Goal: Task Accomplishment & Management: Complete application form

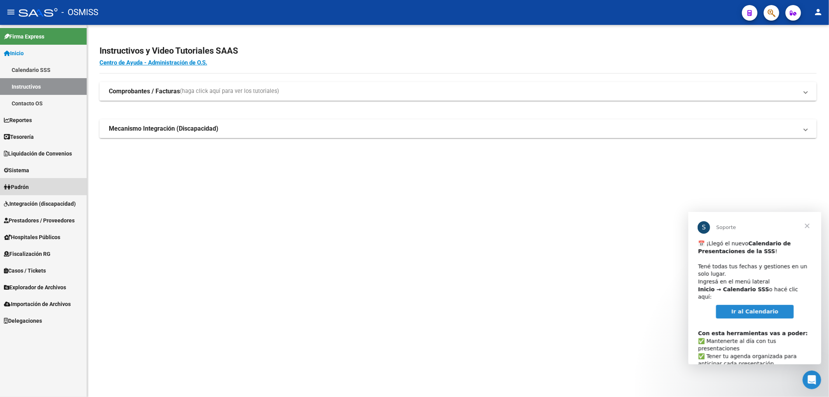
click at [33, 184] on link "Padrón" at bounding box center [43, 186] width 87 height 17
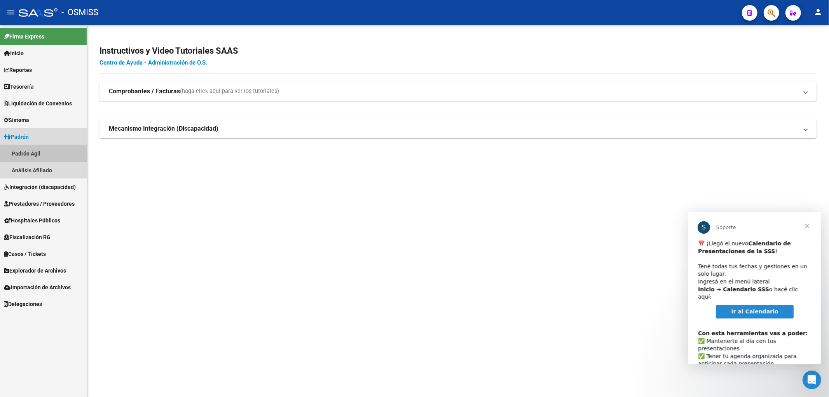
click at [42, 149] on link "Padrón Ágil" at bounding box center [43, 153] width 87 height 17
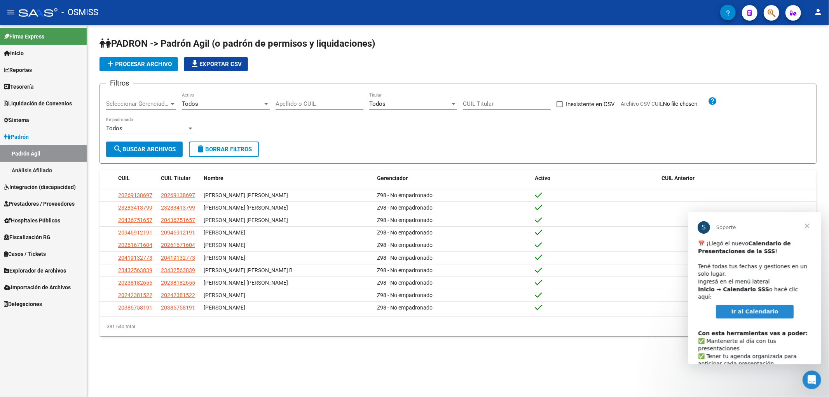
click at [807, 227] on span "Cerrar" at bounding box center [807, 225] width 28 height 28
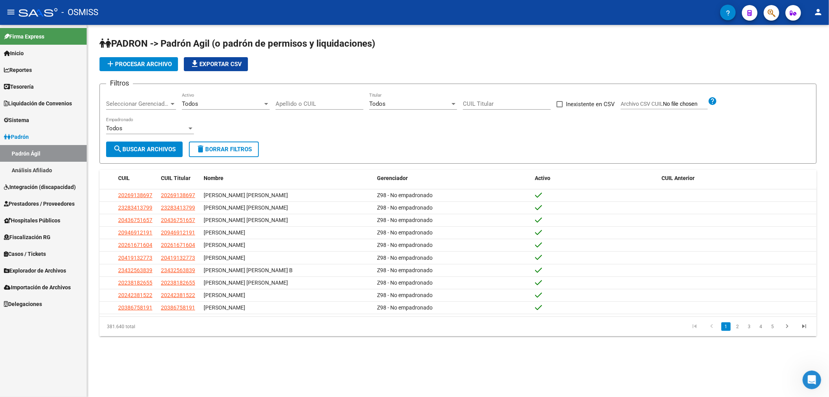
click at [140, 65] on span "add Procesar archivo" at bounding box center [139, 64] width 66 height 7
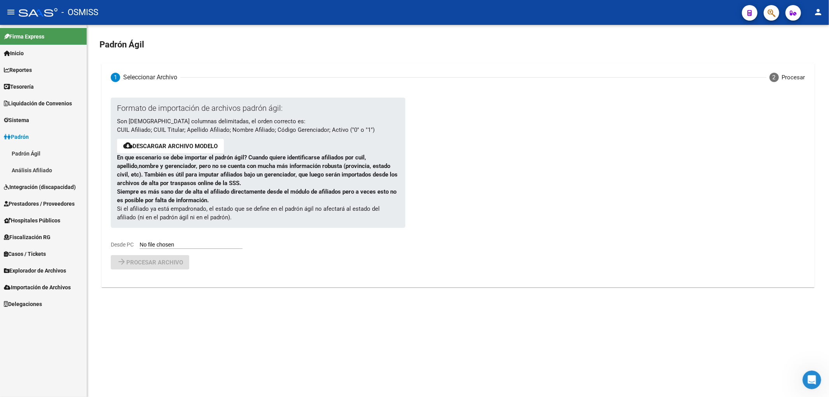
click at [156, 247] on input "Desde PC" at bounding box center [190, 244] width 103 height 7
type input "C:\fakepath\250916_baja.csv"
click at [160, 281] on span "Procesar archivo" at bounding box center [154, 282] width 57 height 7
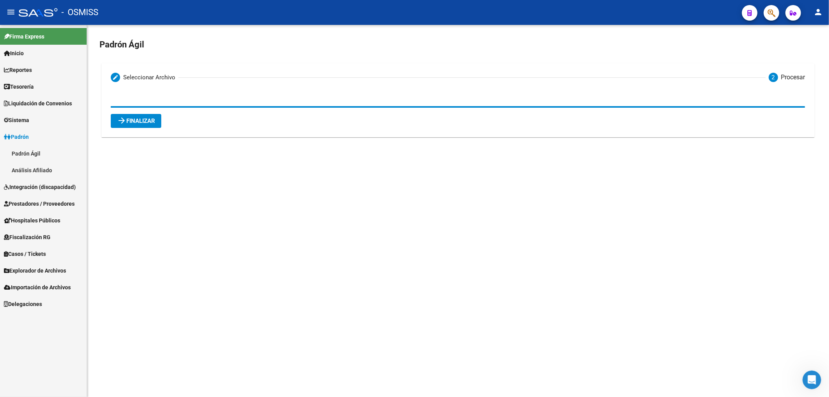
click at [127, 125] on button "arrow_forward Finalizar" at bounding box center [136, 121] width 51 height 14
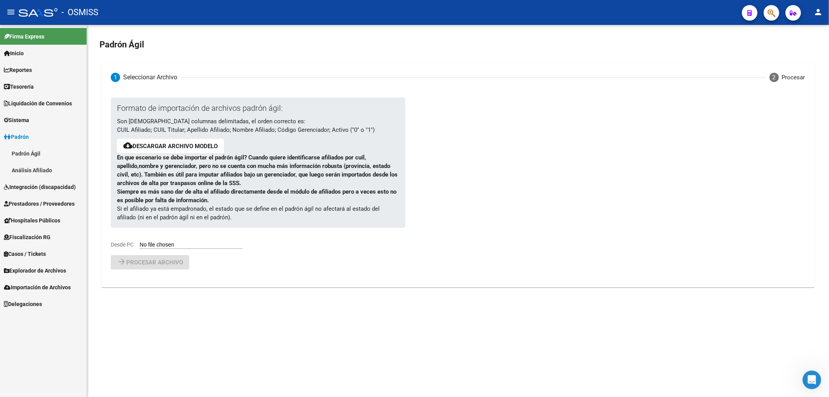
click at [180, 245] on input "Desde PC" at bounding box center [190, 244] width 103 height 7
type input "C:\fakepath\250916_alta.csv"
click at [131, 282] on span "Procesar archivo" at bounding box center [154, 282] width 57 height 7
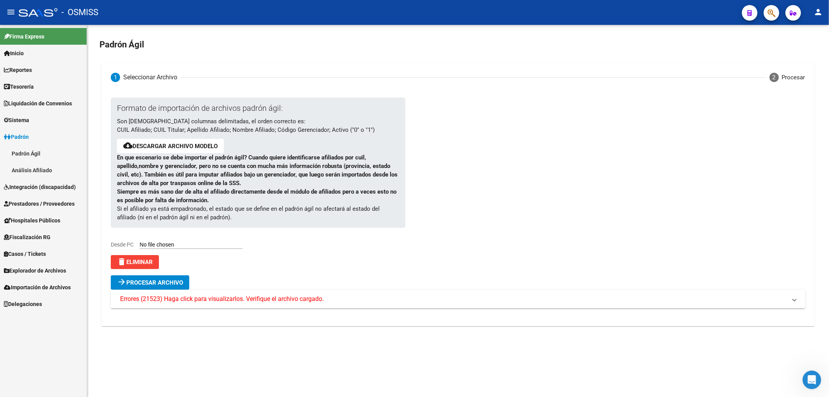
click at [243, 304] on mat-expansion-panel-header "Errores (21523) Haga click para visualizarlos. Verifique el archivo cargado." at bounding box center [458, 298] width 694 height 19
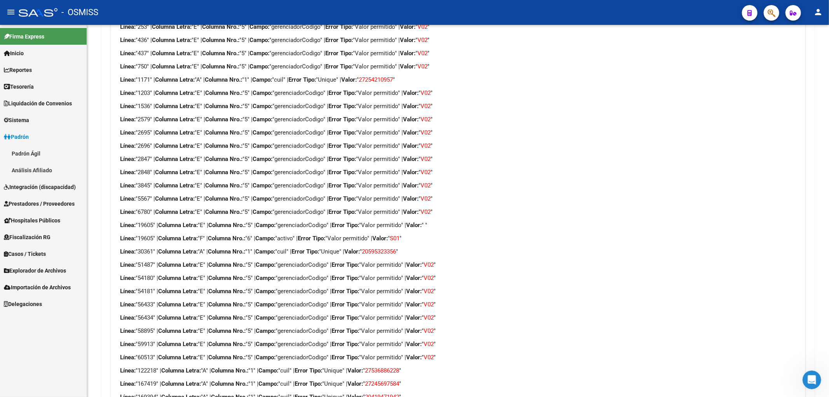
scroll to position [184, 0]
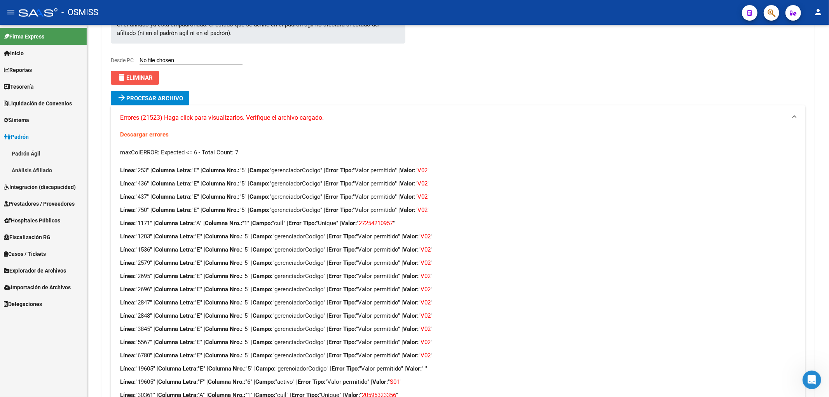
click at [137, 80] on span "delete Eliminar" at bounding box center [135, 77] width 36 height 7
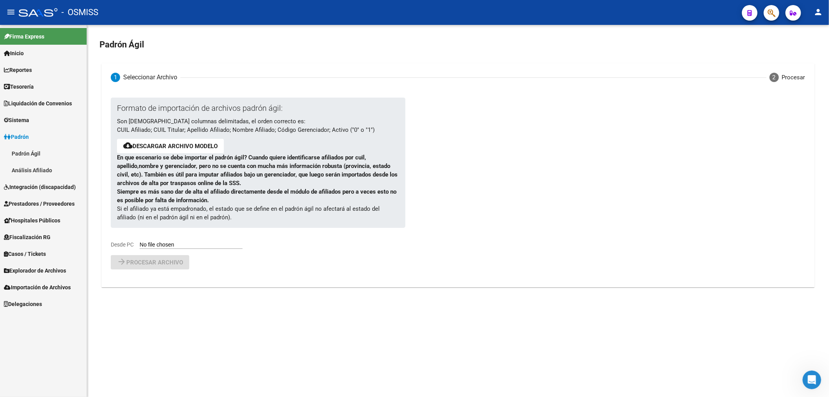
click at [153, 243] on input "Desde PC" at bounding box center [190, 244] width 103 height 7
type input "C:\fakepath\250916_alta.csv"
click at [141, 280] on span "Procesar archivo" at bounding box center [154, 282] width 57 height 7
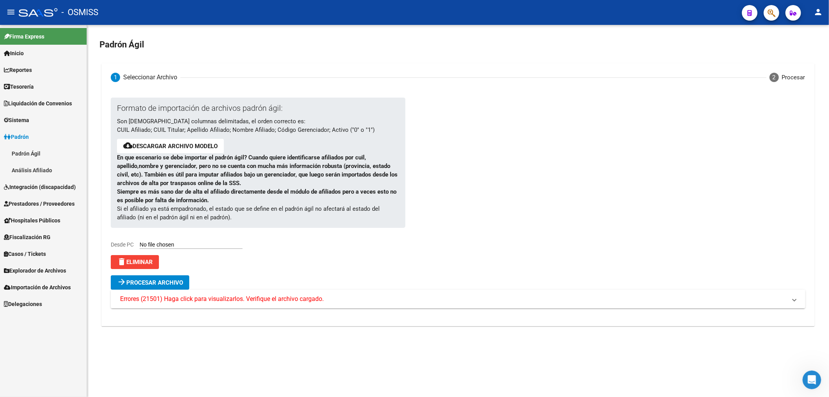
click at [160, 298] on span "Errores (21501) Haga click para visualizarlos. Verifique el archivo cargado." at bounding box center [222, 299] width 204 height 9
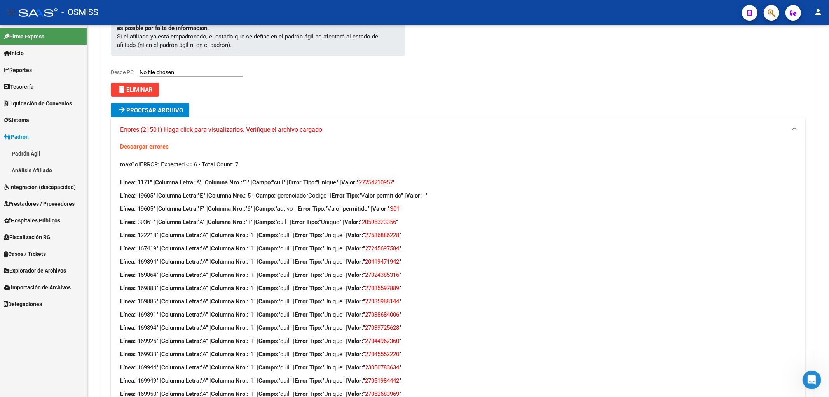
scroll to position [173, 0]
click at [425, 193] on span at bounding box center [425, 195] width 2 height 7
click at [392, 195] on p "Línea: "19605" | Columna Letra: "E" | Columna Nro.: "5" | Campo: "gerenciadorCo…" at bounding box center [457, 195] width 675 height 9
click at [447, 193] on p "Línea: "19605" | Columna Letra: "E" | Columna Nro.: "5" | Campo: "gerenciadorCo…" at bounding box center [457, 195] width 675 height 9
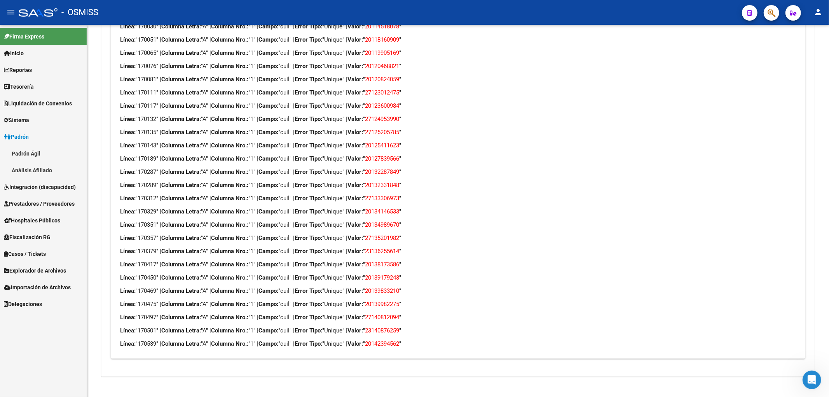
scroll to position [659, 0]
click at [400, 311] on div "Línea: "1171" | Columna Letra: "A" | Columna Nro.: "1" | Campo: "cuil" | Error …" at bounding box center [457, 19] width 675 height 656
drag, startPoint x: 149, startPoint y: 317, endPoint x: 421, endPoint y: 319, distance: 271.6
click at [421, 319] on p "Línea: "170497" | Columna Letra: "A" | Columna Nro.: "1" | Campo: "cuil" | Erro…" at bounding box center [457, 316] width 675 height 9
click at [424, 303] on p "Línea: "170475" | Columna Letra: "A" | Columna Nro.: "1" | Campo: "cuil" | Erro…" at bounding box center [457, 303] width 675 height 9
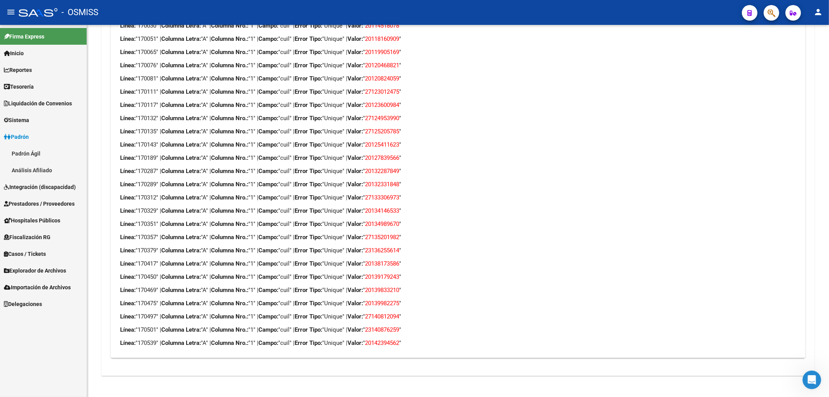
click at [399, 239] on span "27135201982" at bounding box center [382, 237] width 34 height 7
drag, startPoint x: 420, startPoint y: 237, endPoint x: 380, endPoint y: 235, distance: 40.5
click at [380, 235] on p "Línea: "170357" | Columna Letra: "A" | Columna Nro.: "1" | Campo: "cuil" | Erro…" at bounding box center [457, 237] width 675 height 9
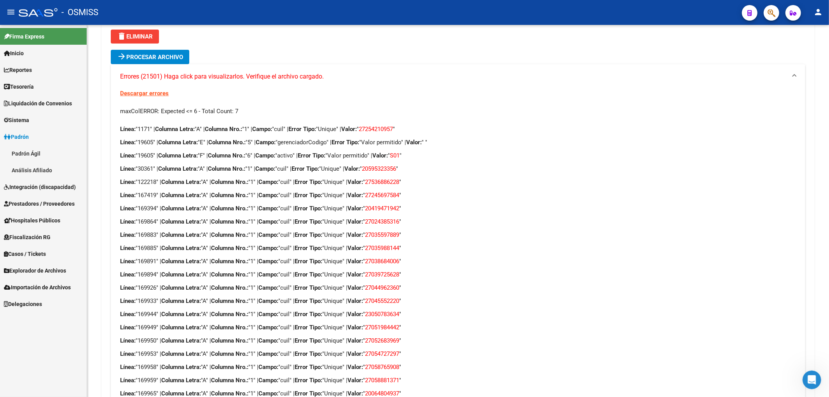
scroll to position [98, 0]
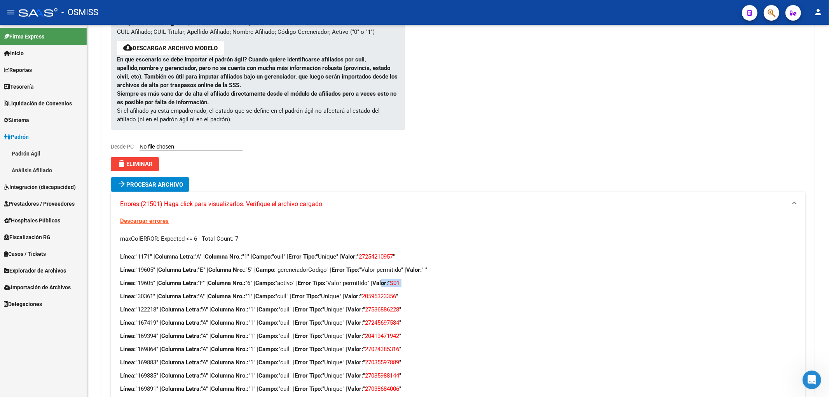
drag, startPoint x: 417, startPoint y: 281, endPoint x: 394, endPoint y: 284, distance: 23.5
click at [394, 284] on p "Línea: "19605" | Columna Letra: "F" | Columna Nro.: "6" | Campo: "activo" | Err…" at bounding box center [457, 283] width 675 height 9
click at [330, 287] on p "Línea: "19605" | Columna Letra: "F" | Columna Nro.: "6" | Campo: "activo" | Err…" at bounding box center [457, 283] width 675 height 9
click at [146, 162] on span "delete Eliminar" at bounding box center [135, 163] width 36 height 7
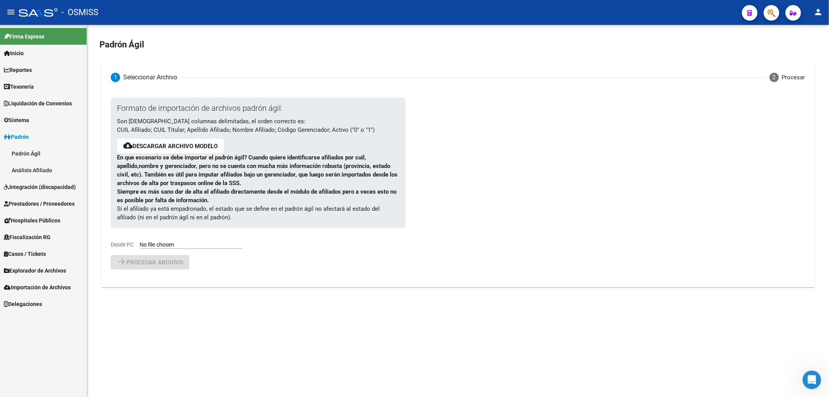
scroll to position [0, 0]
click at [173, 241] on div "Formato de importación de archivos padrón ágil: Son [DEMOGRAPHIC_DATA] columnas…" at bounding box center [252, 173] width 282 height 151
click at [187, 293] on div "Padrón Ágil 1 Seleccionar Archivo 2 Procesar Formato de importación de archivos…" at bounding box center [458, 166] width 742 height 283
click at [173, 246] on input "Desde PC" at bounding box center [190, 244] width 103 height 7
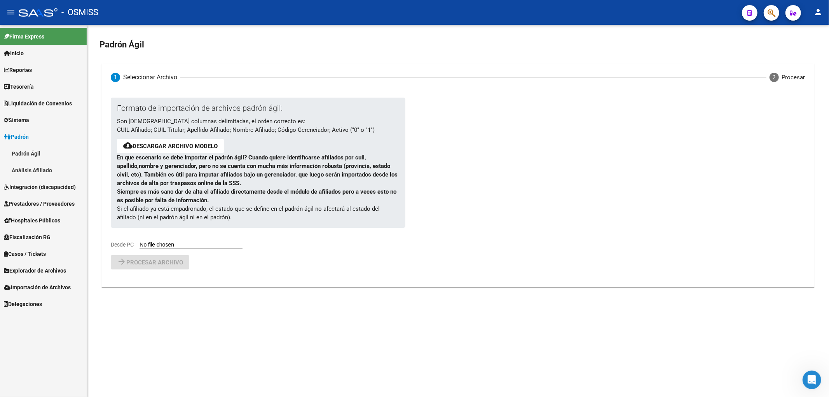
type input "C:\fakepath\250916_alta.csv"
click at [144, 282] on span "Procesar archivo" at bounding box center [154, 282] width 57 height 7
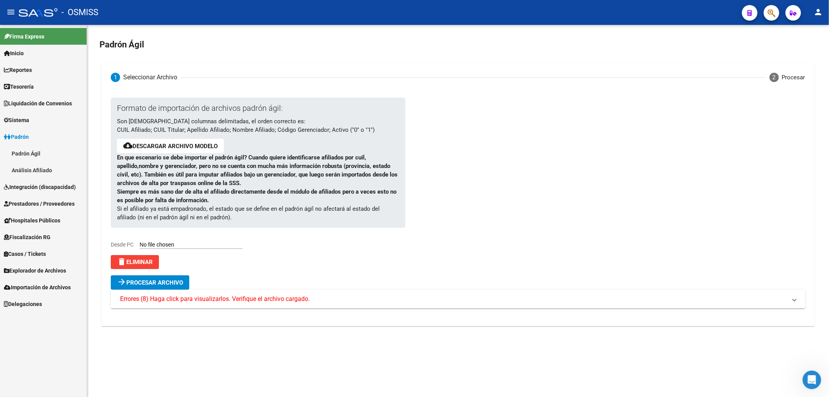
click at [239, 294] on mat-expansion-panel-header "Errores (8) Haga click para visualizarlos. Verifique el archivo cargado." at bounding box center [458, 298] width 694 height 19
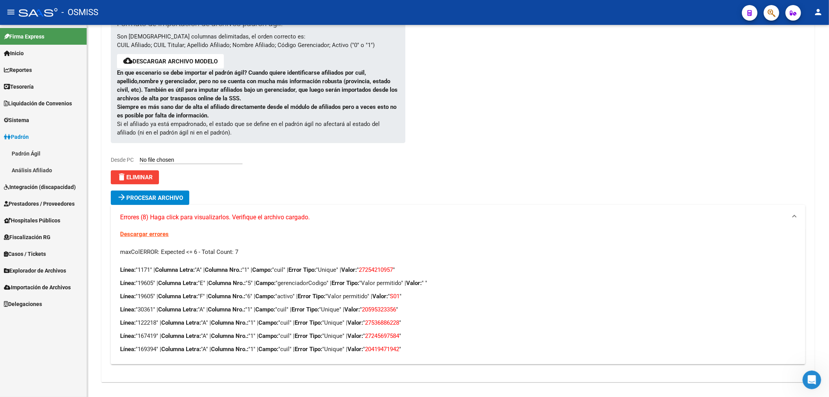
scroll to position [91, 0]
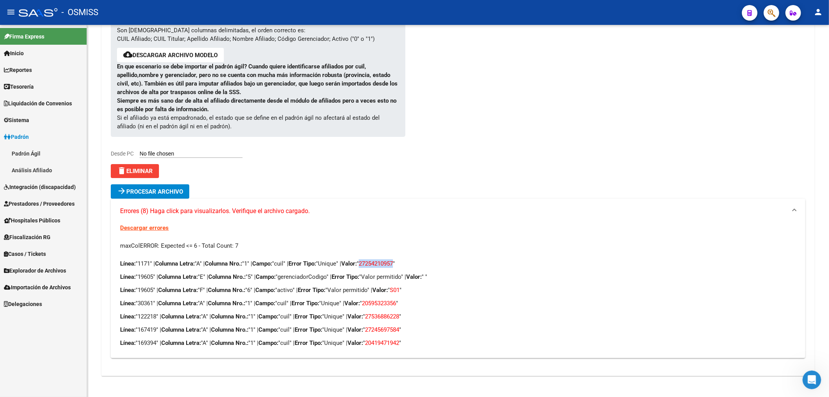
drag, startPoint x: 410, startPoint y: 262, endPoint x: 375, endPoint y: 263, distance: 34.6
click at [375, 263] on span "27254210957" at bounding box center [376, 263] width 34 height 7
copy span "27254210957"
click at [296, 302] on p "Línea: "30361" | Columna Letra: "A" | Columna Nro.: "1" | Campo: "cuil" | Error…" at bounding box center [457, 303] width 675 height 9
drag, startPoint x: 155, startPoint y: 274, endPoint x: 139, endPoint y: 277, distance: 16.5
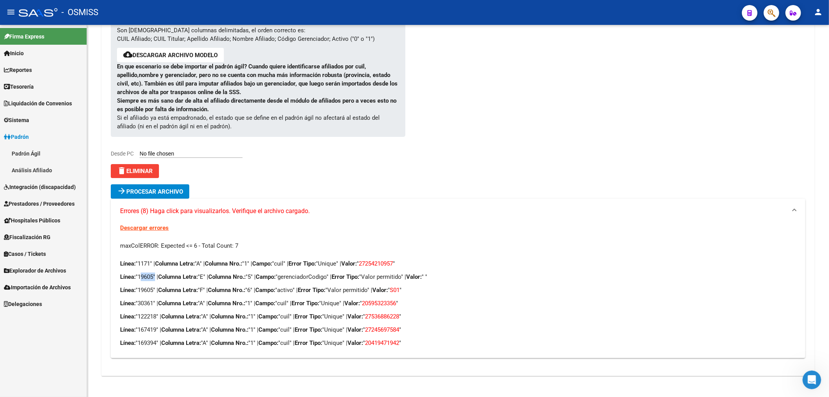
click at [139, 277] on p "Línea: "19605" | Columna Letra: "E" | Columna Nro.: "5" | Campo: "gerenciadorCo…" at bounding box center [457, 276] width 675 height 9
click at [151, 167] on button "delete Eliminar" at bounding box center [135, 171] width 48 height 14
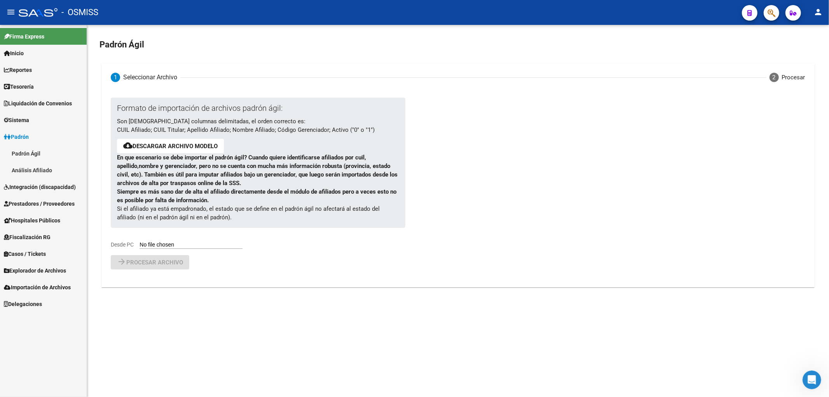
scroll to position [0, 0]
click at [167, 241] on label "Desde PC" at bounding box center [177, 244] width 132 height 7
click at [167, 241] on input "Desde PC" at bounding box center [190, 244] width 103 height 7
type input "C:\fakepath\250916_alta.csv"
click at [156, 289] on button "arrow_forward Procesar archivo" at bounding box center [150, 282] width 78 height 14
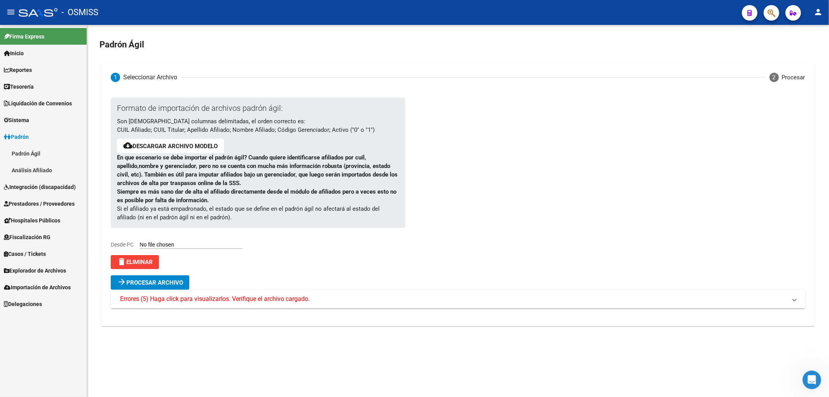
click at [251, 298] on span "Errores (5) Haga click para visualizarlos. Verifique el archivo cargado." at bounding box center [215, 299] width 190 height 9
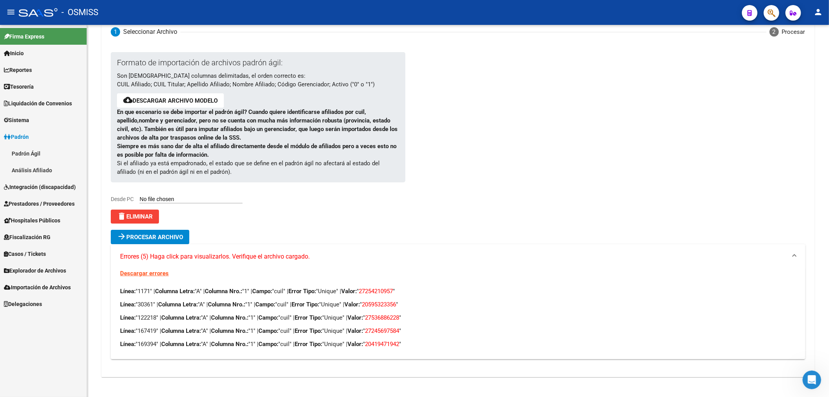
scroll to position [47, 0]
drag, startPoint x: 409, startPoint y: 293, endPoint x: 373, endPoint y: 291, distance: 35.4
click at [373, 291] on p "Línea: "1171" | Columna Letra: "A" | Columna Nro.: "1" | Campo: "cuil" | Error …" at bounding box center [457, 290] width 675 height 9
copy span "27254210957"
click at [302, 309] on div "Línea: "1171" | Columna Letra: "A" | Columna Nro.: "1" | Campo: "cuil" | Error …" at bounding box center [457, 316] width 675 height 61
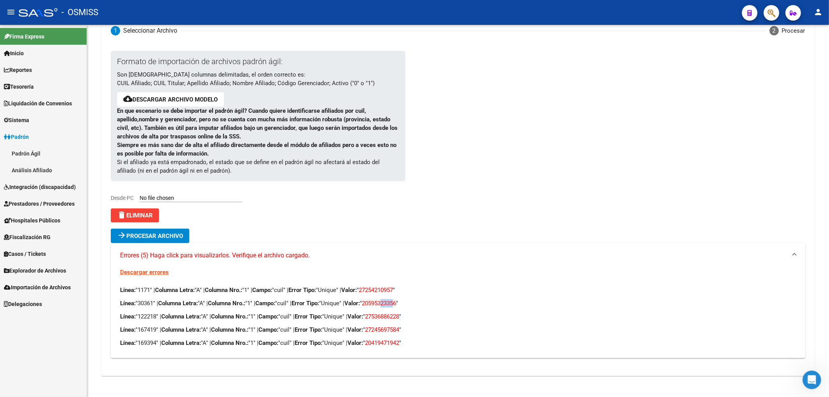
drag, startPoint x: 411, startPoint y: 303, endPoint x: 397, endPoint y: 305, distance: 14.0
click at [396, 305] on span "20595323356" at bounding box center [379, 303] width 34 height 7
drag, startPoint x: 412, startPoint y: 303, endPoint x: 378, endPoint y: 303, distance: 34.6
click at [378, 303] on span "20595323356" at bounding box center [379, 303] width 34 height 7
copy span "20595323356"
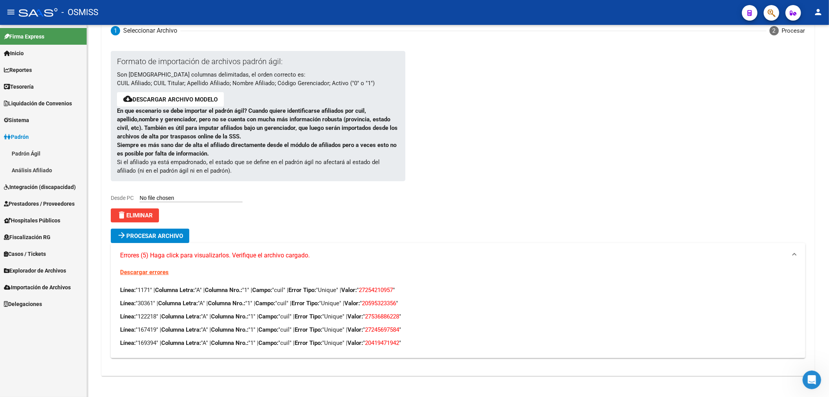
drag, startPoint x: 305, startPoint y: 317, endPoint x: 321, endPoint y: 315, distance: 16.1
click at [305, 317] on p "Línea: "122218" | Columna Letra: "A" | Columna Nro.: "1" | Campo: "cuil" | Erro…" at bounding box center [457, 316] width 675 height 9
drag, startPoint x: 417, startPoint y: 317, endPoint x: 381, endPoint y: 319, distance: 35.8
click at [381, 319] on p "Línea: "122218" | Columna Letra: "A" | Columna Nro.: "1" | Campo: "cuil" | Erro…" at bounding box center [457, 316] width 675 height 9
copy span "27536886228"
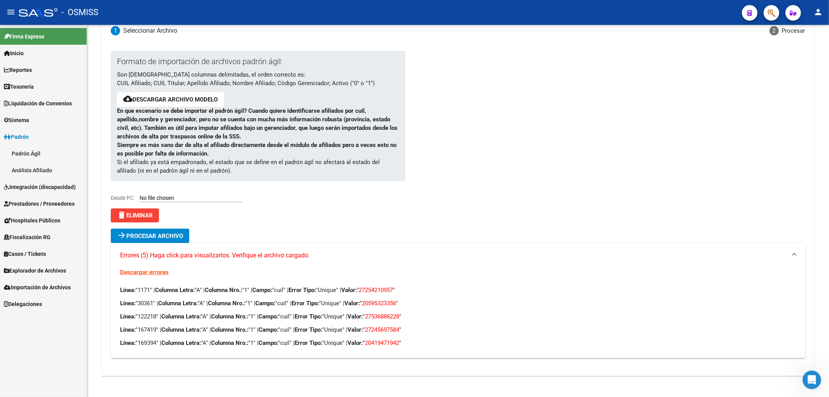
click at [322, 330] on strong "Error Tipo:" at bounding box center [309, 329] width 28 height 7
drag, startPoint x: 416, startPoint y: 330, endPoint x: 382, endPoint y: 329, distance: 34.2
click at [382, 329] on span "27245697584" at bounding box center [382, 329] width 34 height 7
copy span "27245697584"
click at [309, 336] on div "Línea: "1171" | Columna Letra: "A" | Columna Nro.: "1" | Campo: "cuil" | Error …" at bounding box center [457, 316] width 675 height 61
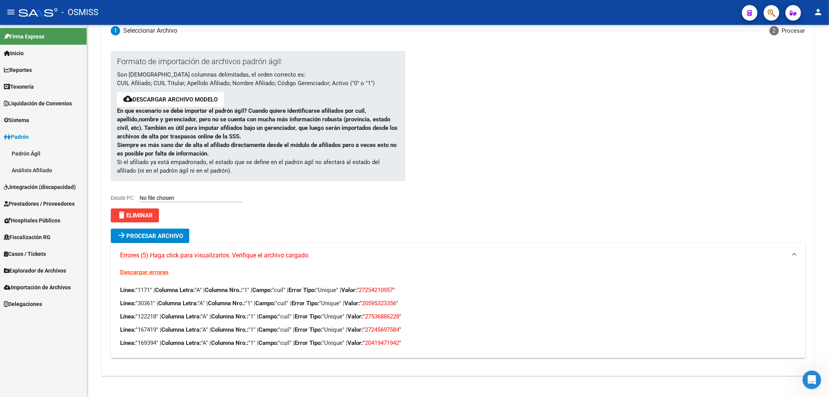
click at [399, 340] on span "20419471942" at bounding box center [382, 342] width 34 height 7
drag, startPoint x: 416, startPoint y: 342, endPoint x: 381, endPoint y: 343, distance: 35.4
click at [381, 343] on span "20419471942" at bounding box center [382, 342] width 34 height 7
copy span "20419471942"
click at [431, 331] on p "Línea: "167419" | Columna Letra: "A" | Columna Nro.: "1" | Campo: "cuil" | Erro…" at bounding box center [457, 329] width 675 height 9
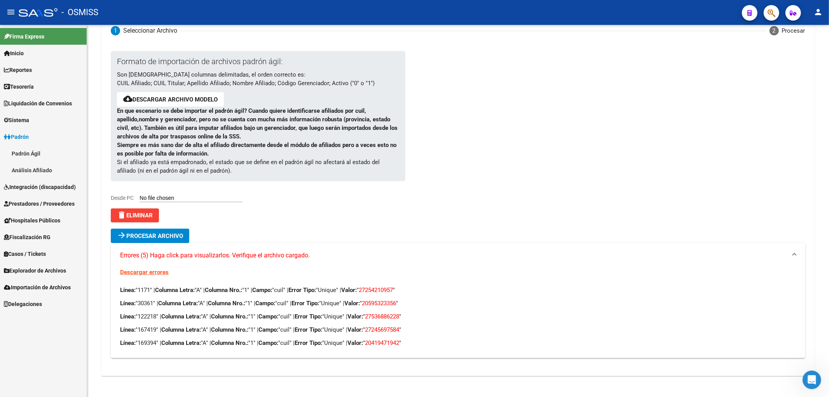
click at [159, 218] on button "delete Eliminar" at bounding box center [135, 215] width 48 height 14
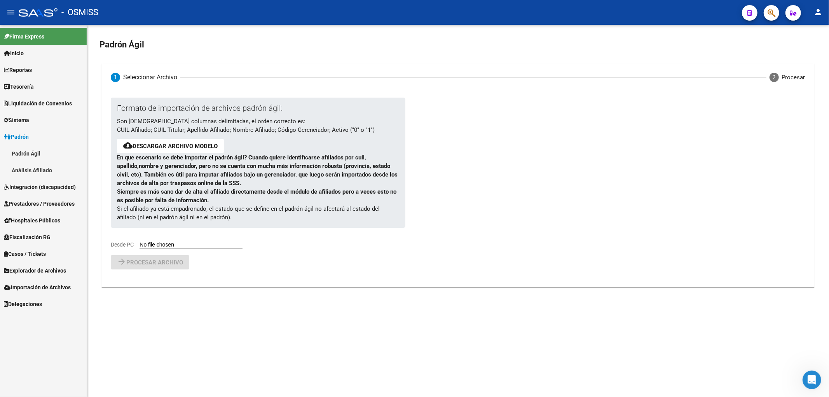
scroll to position [0, 0]
click at [180, 253] on div "Formato de importación de archivos padrón ágil: Son [DEMOGRAPHIC_DATA] columnas…" at bounding box center [258, 176] width 294 height 157
click at [180, 246] on input "Desde PC" at bounding box center [190, 244] width 103 height 7
type input "C:\fakepath\250916_alta.csv"
click at [145, 285] on span "Procesar archivo" at bounding box center [154, 282] width 57 height 7
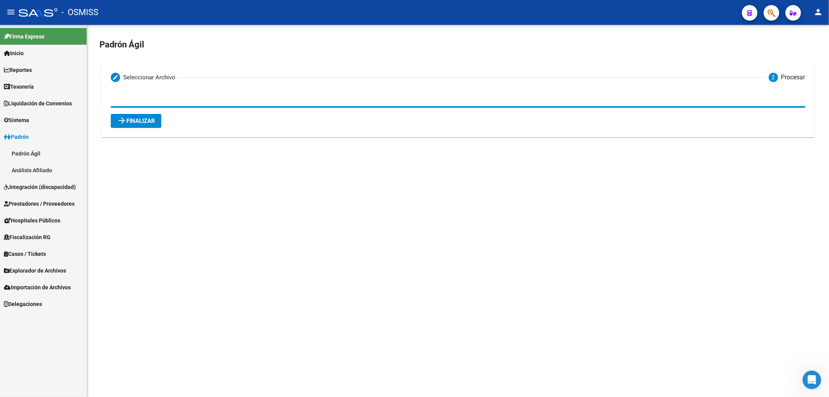
click at [140, 117] on button "arrow_forward Finalizar" at bounding box center [136, 121] width 51 height 14
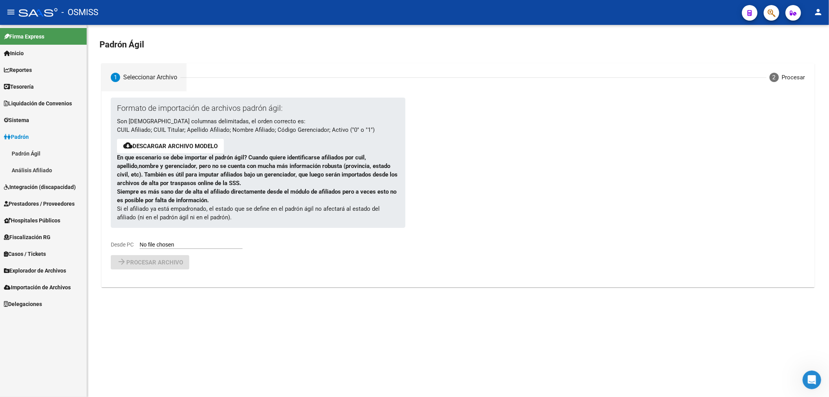
click at [32, 154] on link "Padrón Ágil" at bounding box center [43, 153] width 87 height 17
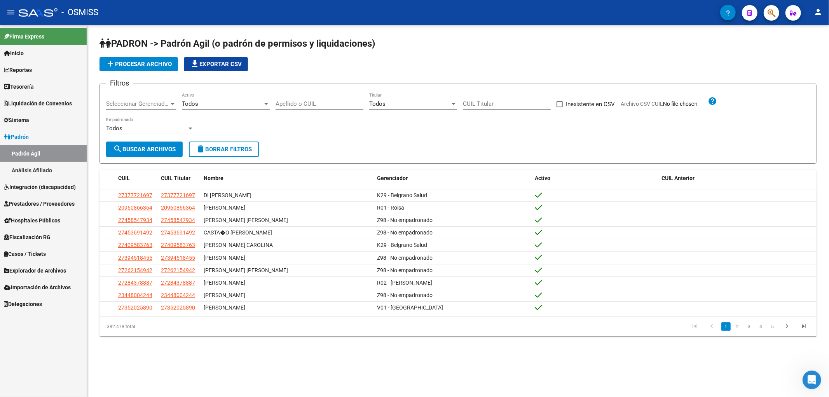
click at [143, 63] on span "add Procesar archivo" at bounding box center [139, 64] width 66 height 7
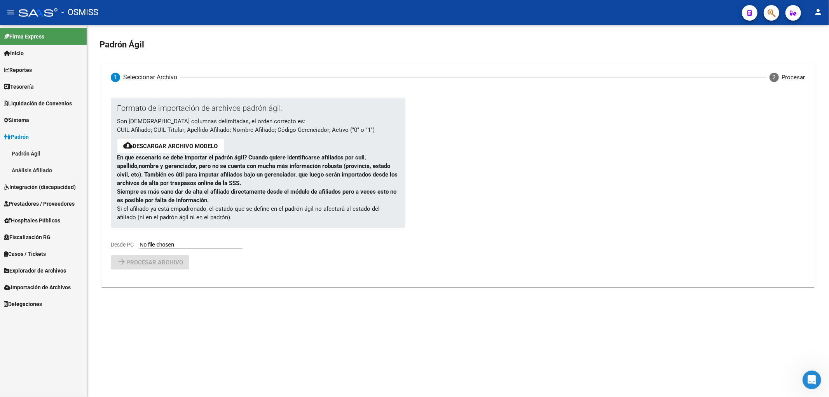
click at [179, 243] on input "Desde PC" at bounding box center [190, 244] width 103 height 7
type input "C:\fakepath\250916_A_2.csv"
click at [173, 282] on span "Procesar archivo" at bounding box center [154, 282] width 57 height 7
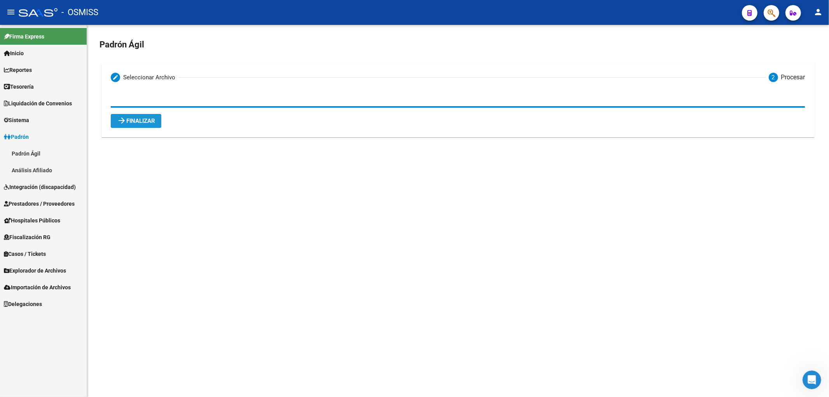
click at [133, 121] on span "arrow_forward Finalizar" at bounding box center [136, 120] width 38 height 7
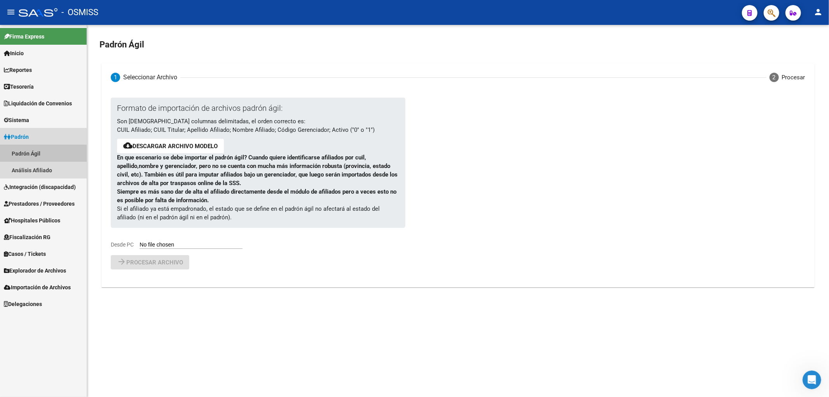
click at [25, 154] on link "Padrón Ágil" at bounding box center [43, 153] width 87 height 17
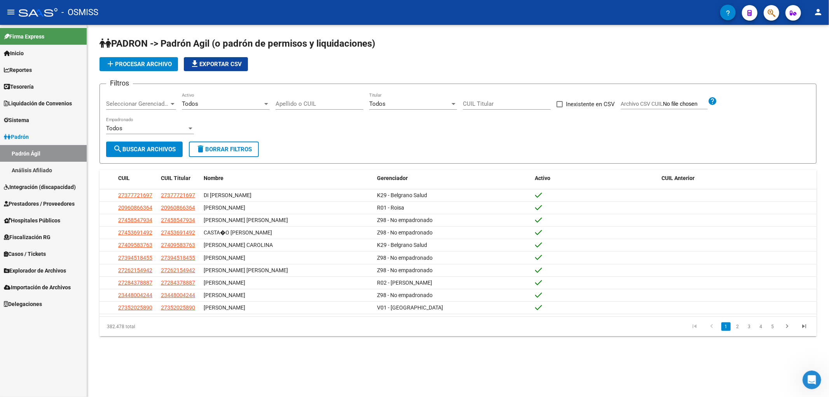
click at [328, 104] on input "Apellido o CUIL" at bounding box center [319, 103] width 88 height 7
type input "20419471942"
click at [156, 152] on span "search Buscar Archivos" at bounding box center [144, 149] width 63 height 7
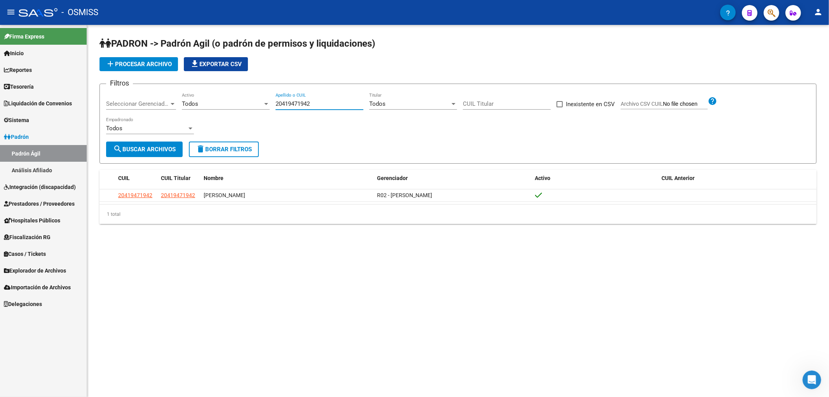
drag, startPoint x: 315, startPoint y: 106, endPoint x: 225, endPoint y: 103, distance: 89.8
click at [225, 103] on div "Filtros Seleccionar Gerenciador Seleccionar Gerenciador Todos Activo 2041947194…" at bounding box center [458, 115] width 704 height 51
click at [148, 148] on span "search Buscar Archivos" at bounding box center [144, 149] width 63 height 7
